Goal: Complete application form

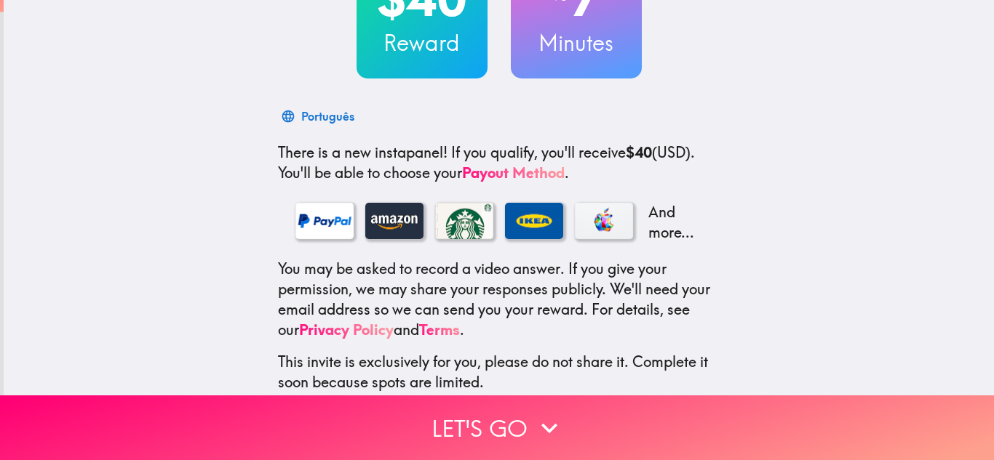
scroll to position [218, 0]
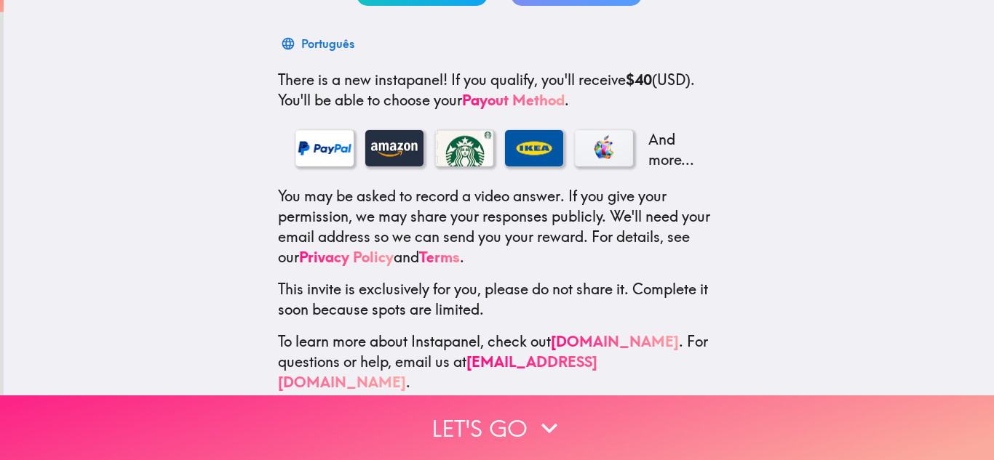
click at [491, 426] on button "Let's go" at bounding box center [497, 428] width 994 height 65
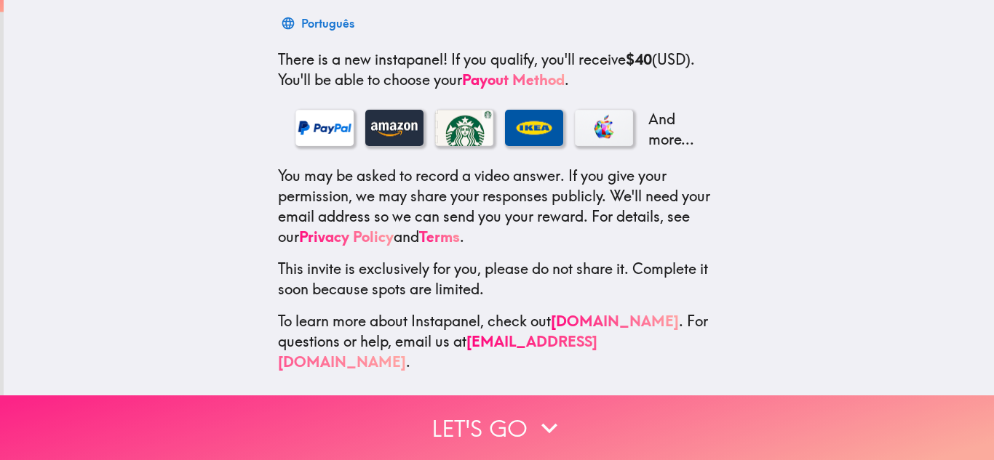
scroll to position [45, 0]
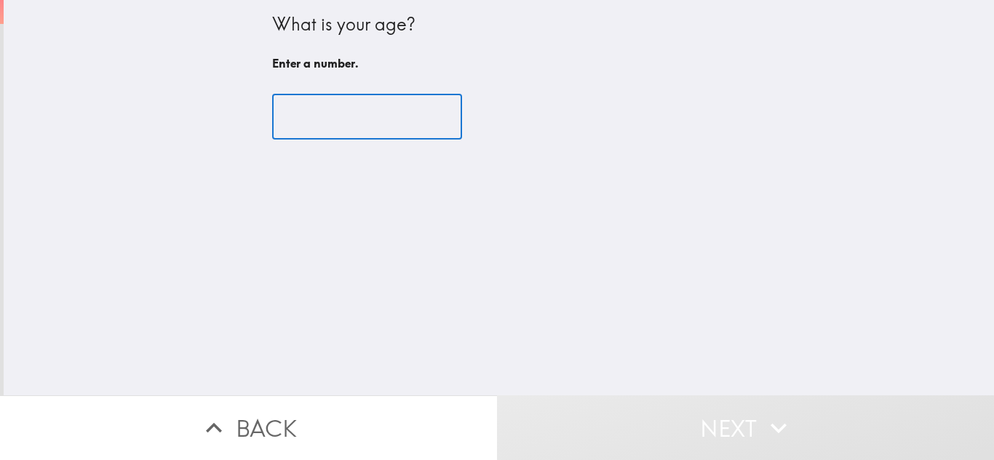
click at [332, 111] on input "number" at bounding box center [367, 117] width 190 height 45
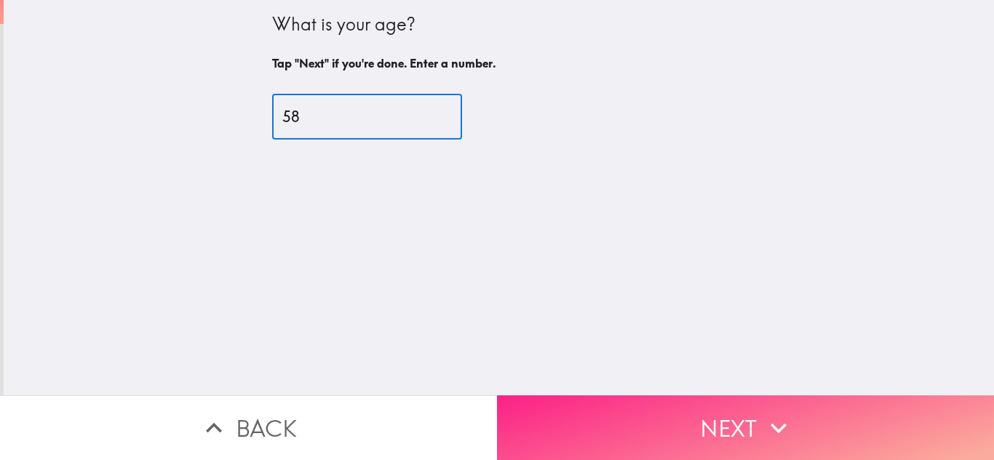
type input "58"
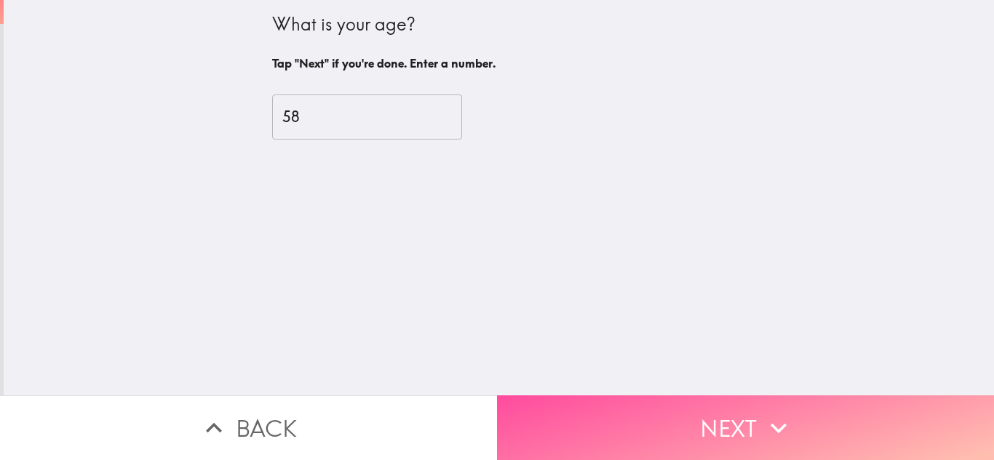
click at [742, 439] on button "Next" at bounding box center [745, 428] width 497 height 65
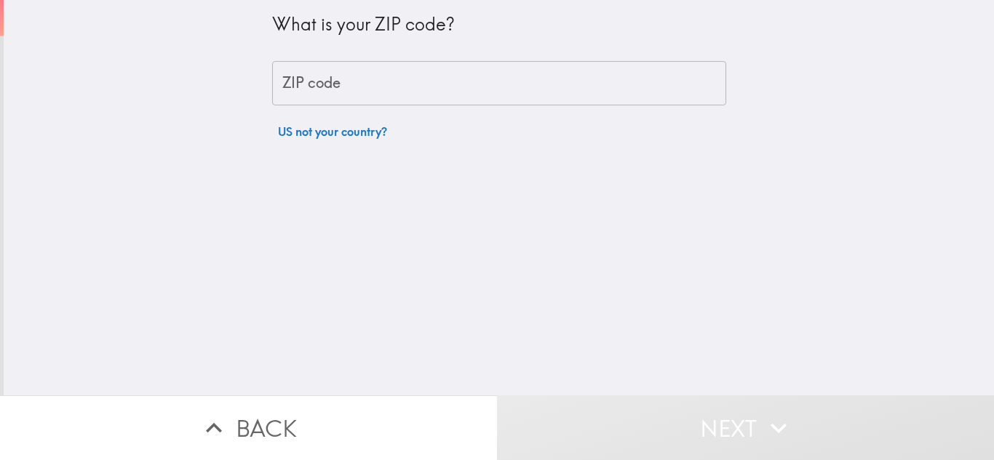
click at [380, 71] on input "ZIP code" at bounding box center [499, 83] width 454 height 45
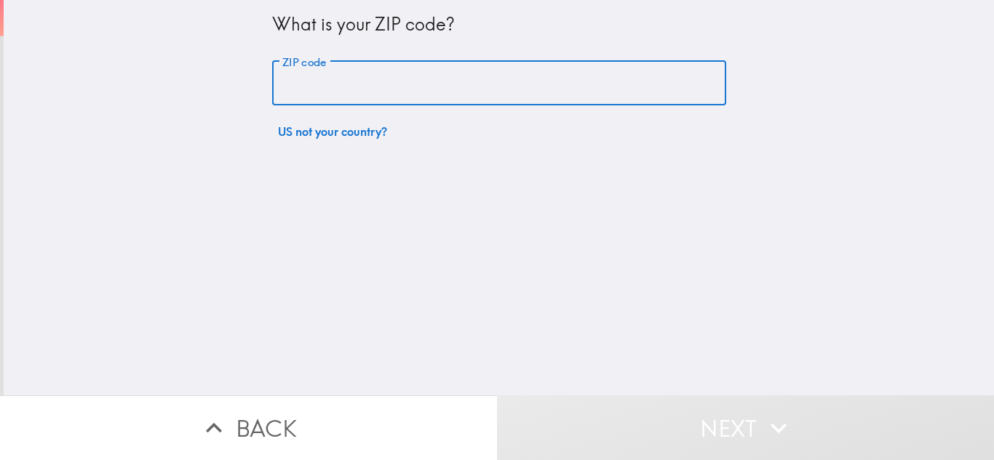
type input "33701"
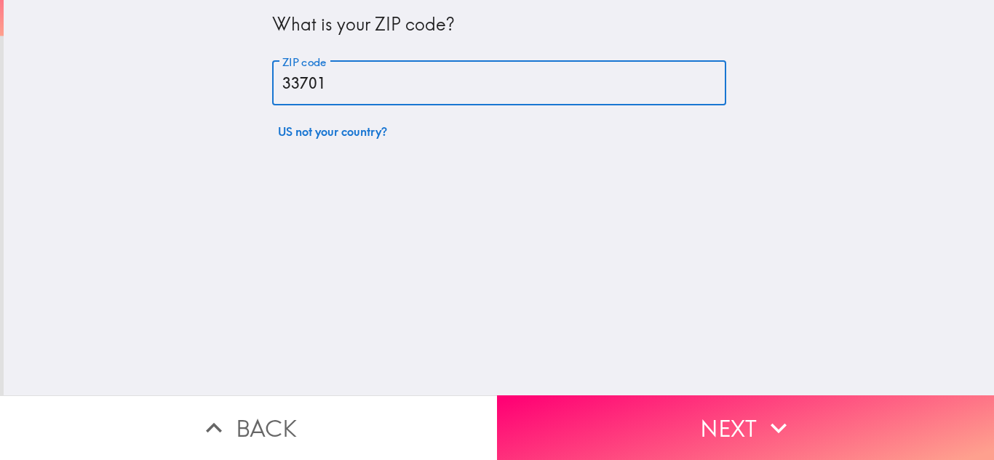
drag, startPoint x: 751, startPoint y: 427, endPoint x: 682, endPoint y: 384, distance: 80.7
click at [746, 423] on button "Next" at bounding box center [745, 428] width 497 height 65
